Goal: Navigation & Orientation: Find specific page/section

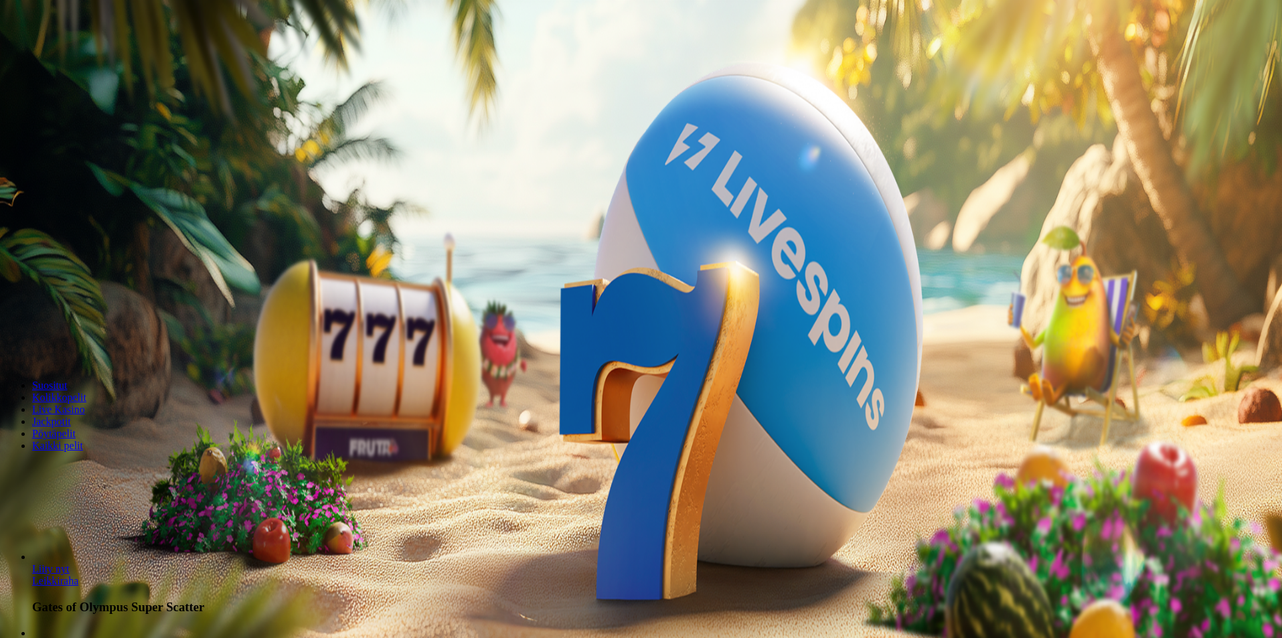
click at [95, 54] on span "Kirjaudu" at bounding box center [92, 49] width 33 height 10
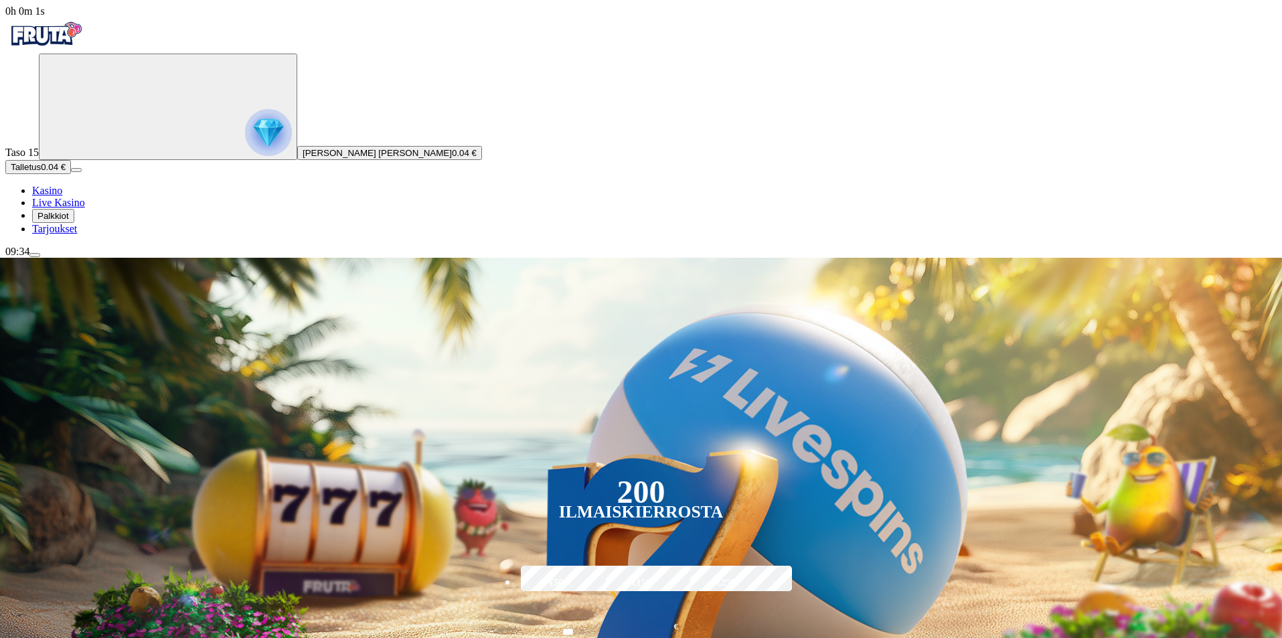
click at [245, 146] on img "Primary" at bounding box center [268, 132] width 47 height 47
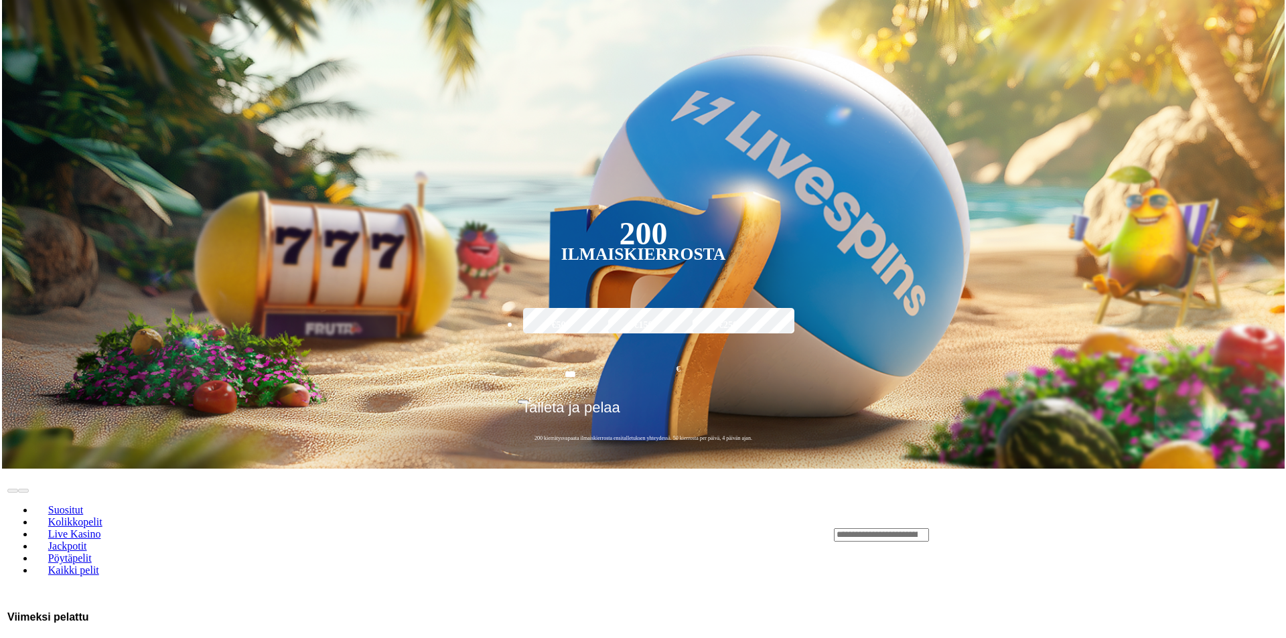
scroll to position [720, 0]
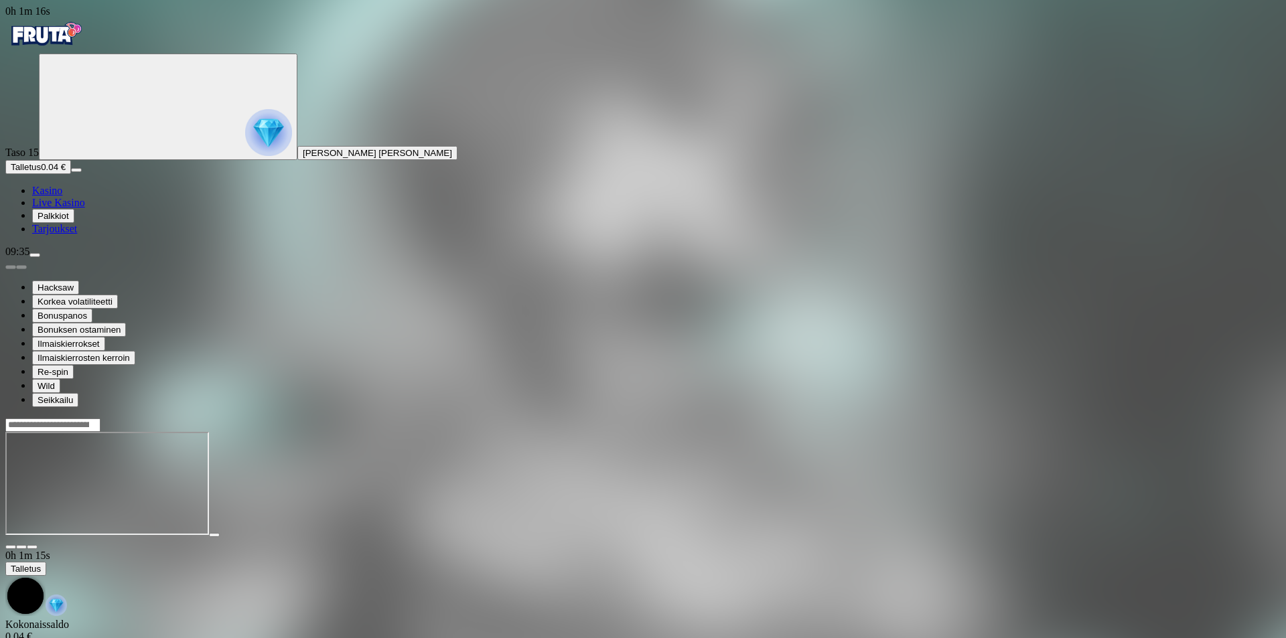
click at [245, 129] on img "Primary" at bounding box center [268, 132] width 47 height 47
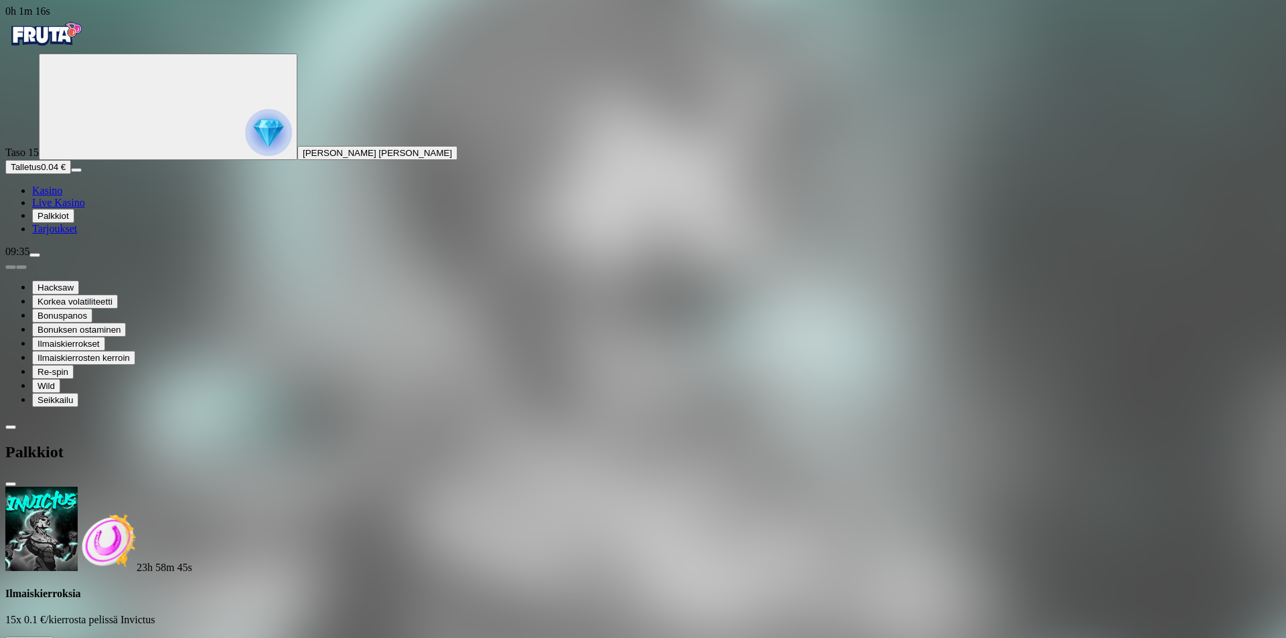
scroll to position [92, 0]
